Goal: Transaction & Acquisition: Download file/media

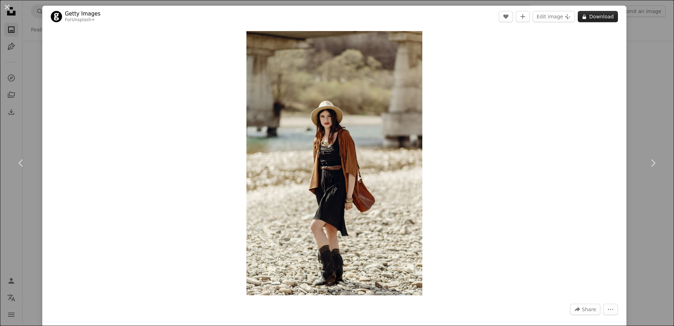
scroll to position [17, 0]
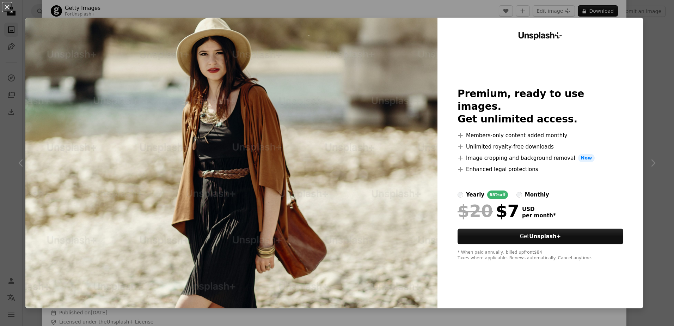
click at [623, 14] on div "An X shape Unsplash+ Premium, ready to use images. Get unlimited access. A plus…" at bounding box center [337, 163] width 674 height 326
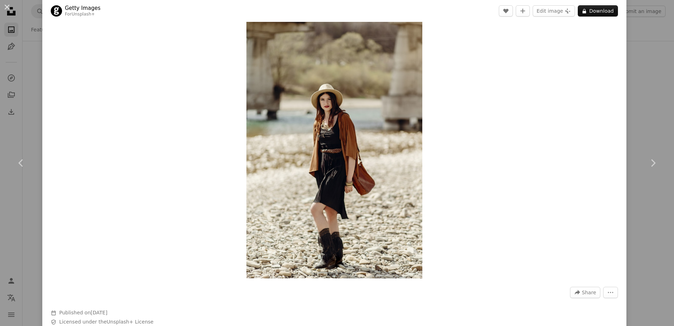
drag, startPoint x: 387, startPoint y: 49, endPoint x: 475, endPoint y: 47, distance: 88.9
click at [475, 47] on div "Zoom in" at bounding box center [334, 146] width 584 height 271
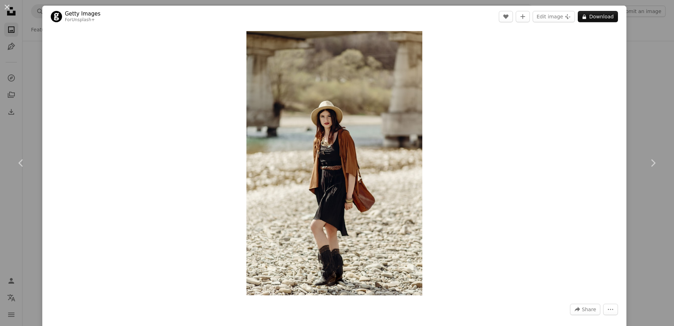
click at [634, 45] on div "An X shape Chevron left Chevron right Getty Images For Unsplash+ A heart A plus…" at bounding box center [337, 163] width 674 height 326
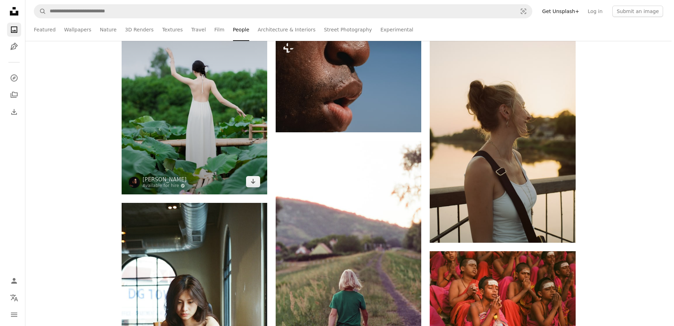
scroll to position [13330, 0]
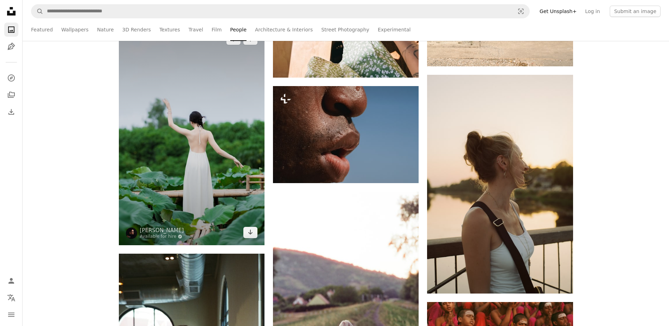
click at [129, 144] on img at bounding box center [192, 135] width 146 height 219
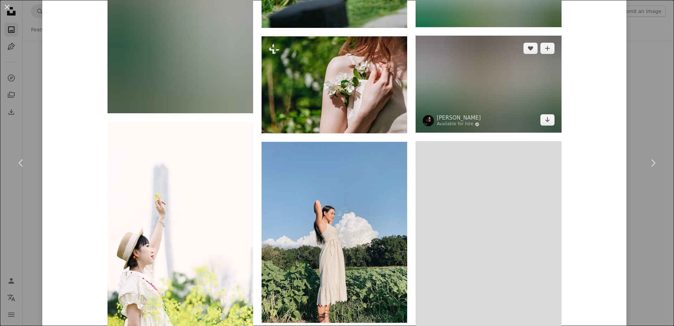
scroll to position [3016, 0]
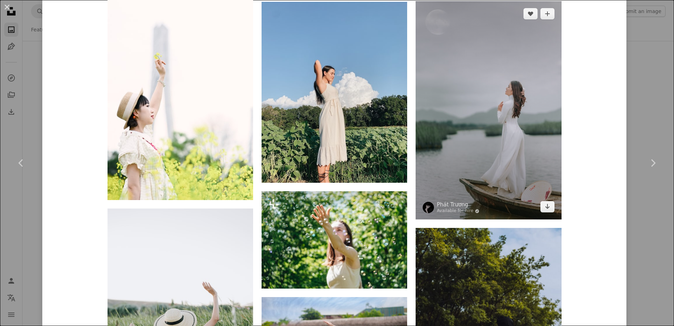
click at [511, 130] on img at bounding box center [489, 110] width 146 height 218
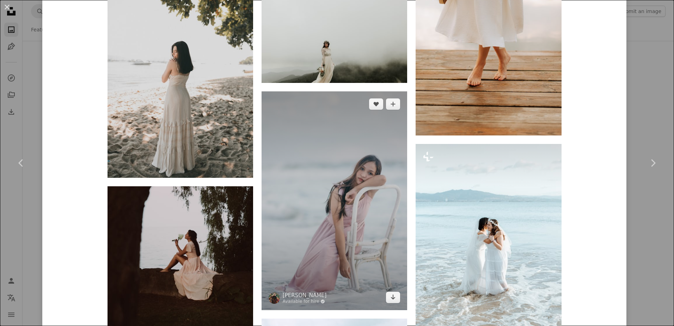
scroll to position [2469, 0]
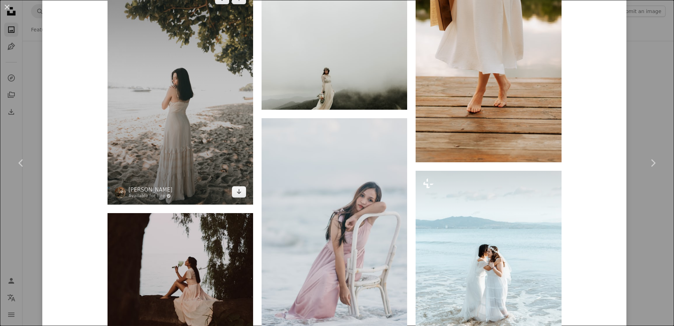
click at [199, 126] on img at bounding box center [181, 95] width 146 height 219
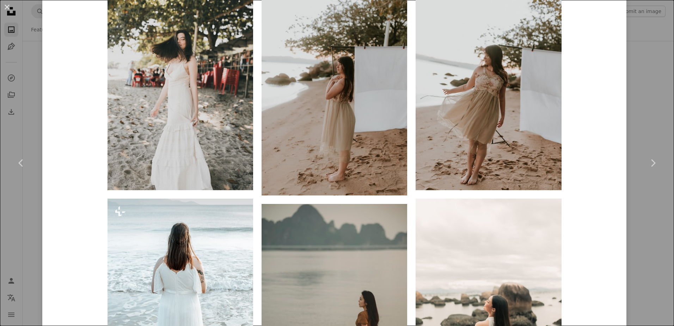
scroll to position [529, 0]
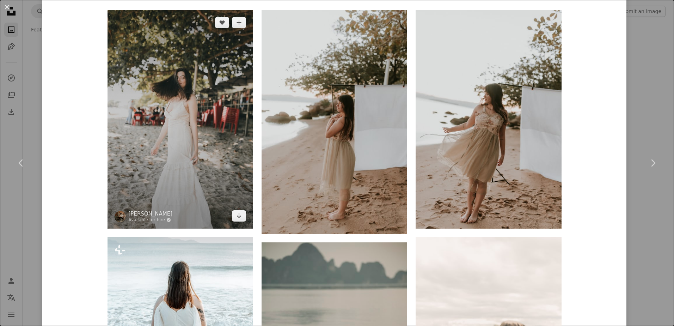
click at [205, 133] on img at bounding box center [181, 119] width 146 height 219
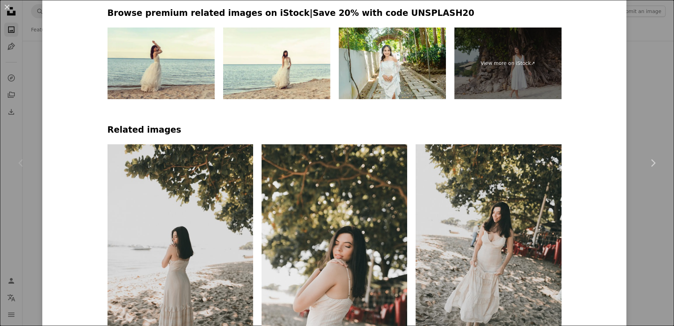
scroll to position [458, 0]
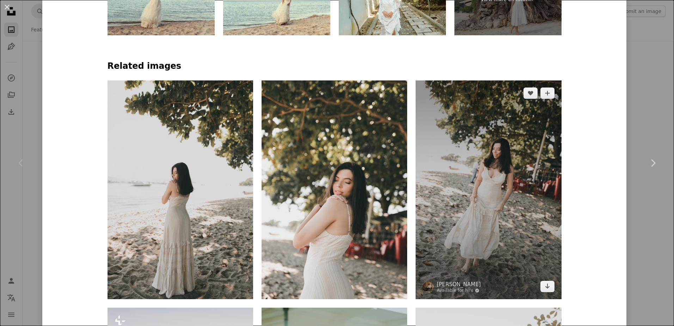
click at [479, 176] on img at bounding box center [489, 189] width 146 height 219
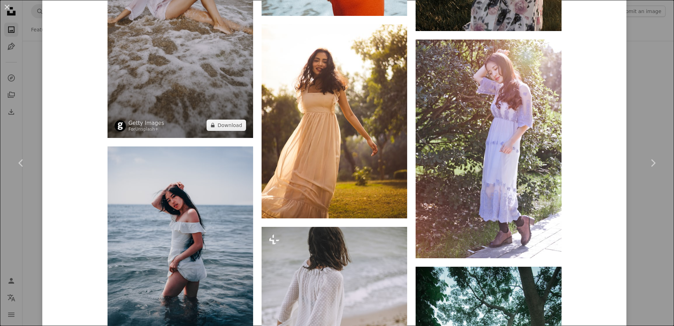
scroll to position [1799, 0]
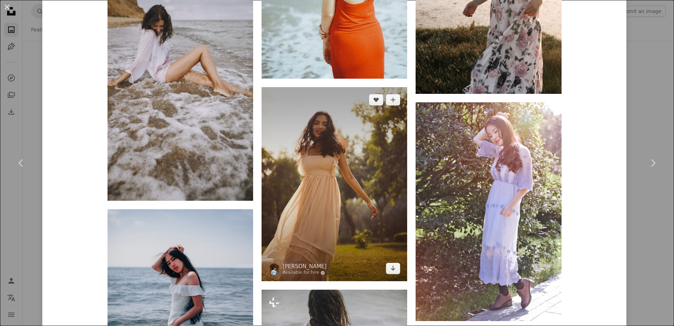
click at [285, 173] on img at bounding box center [335, 184] width 146 height 194
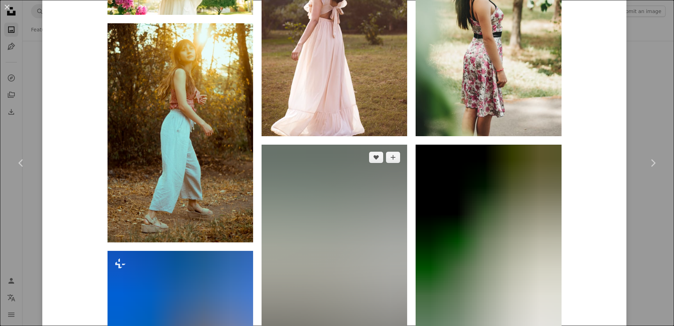
scroll to position [1411, 0]
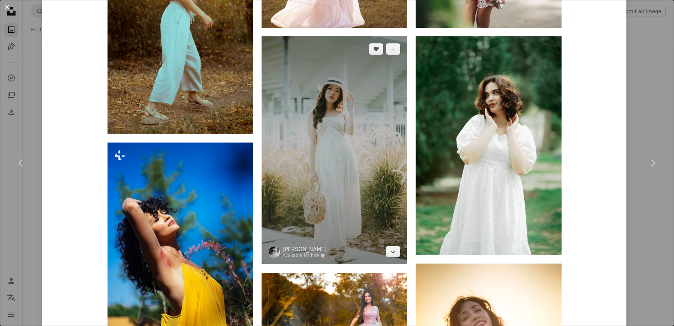
click at [314, 163] on img at bounding box center [335, 150] width 146 height 228
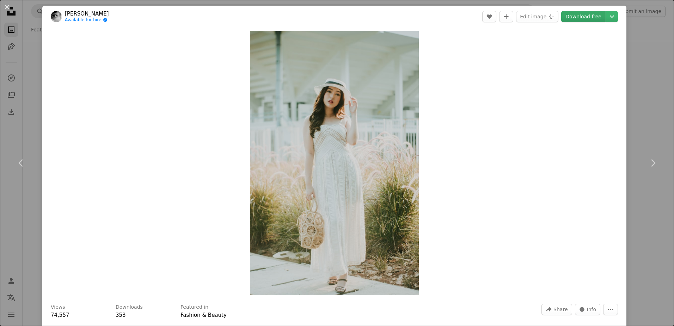
click at [566, 16] on link "Download free" at bounding box center [583, 16] width 44 height 11
